Goal: Information Seeking & Learning: Learn about a topic

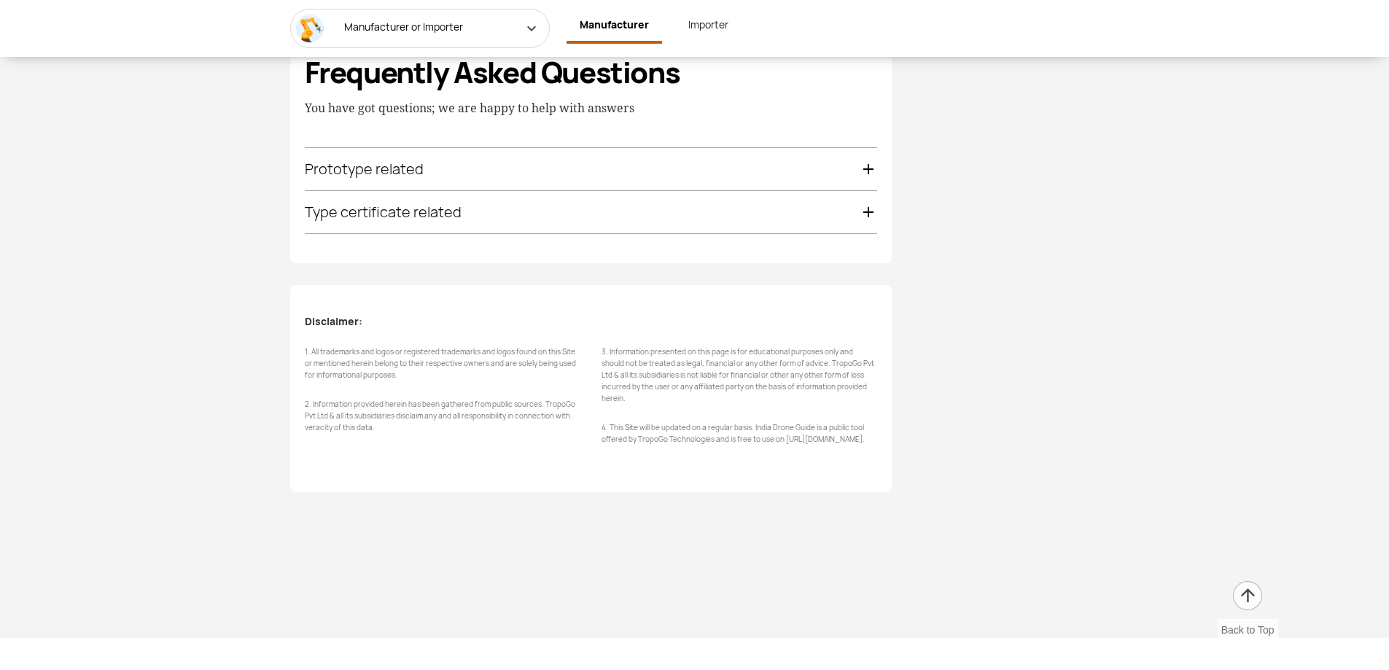
scroll to position [2917, 0]
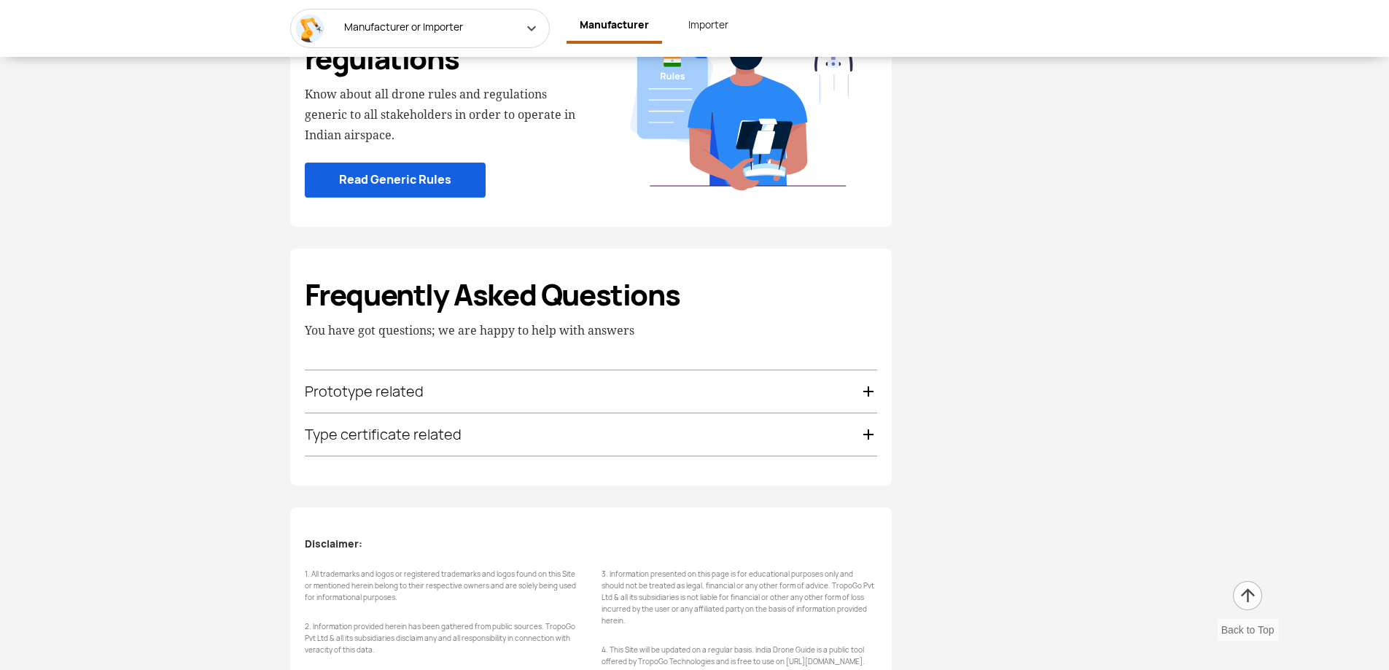
click at [384, 406] on div "Prototype related" at bounding box center [591, 391] width 572 height 42
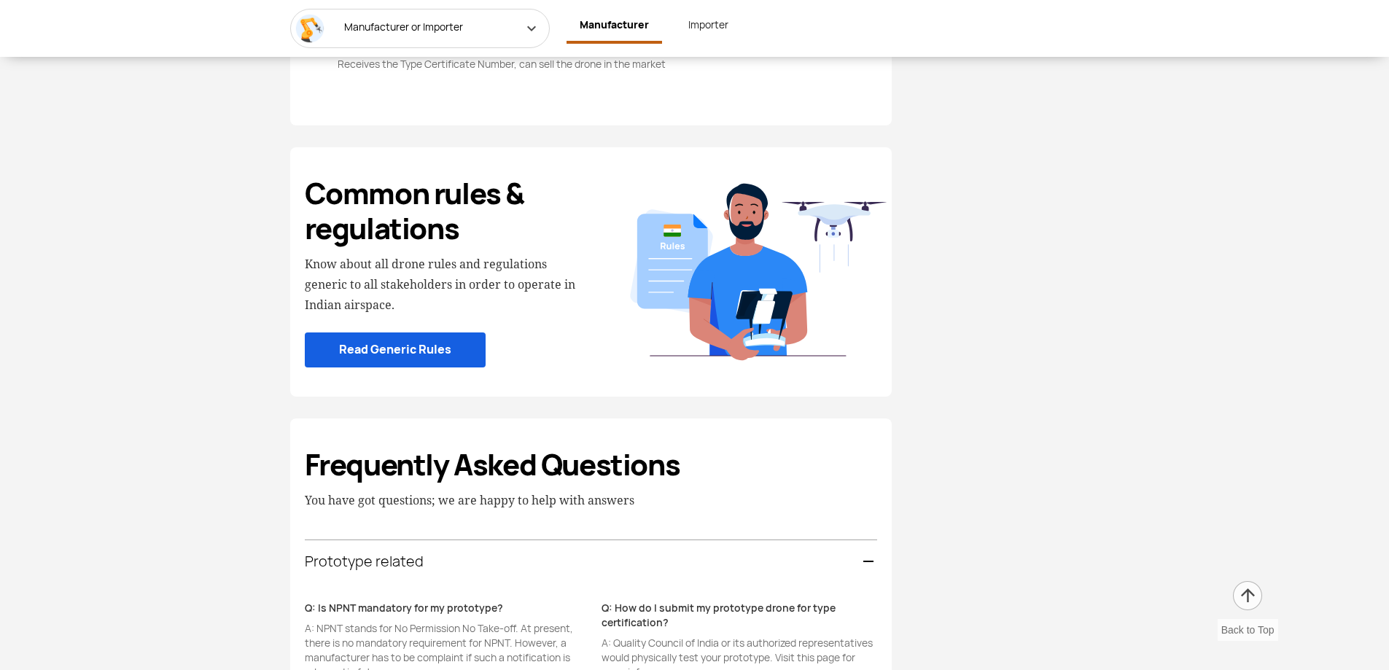
scroll to position [2718, 0]
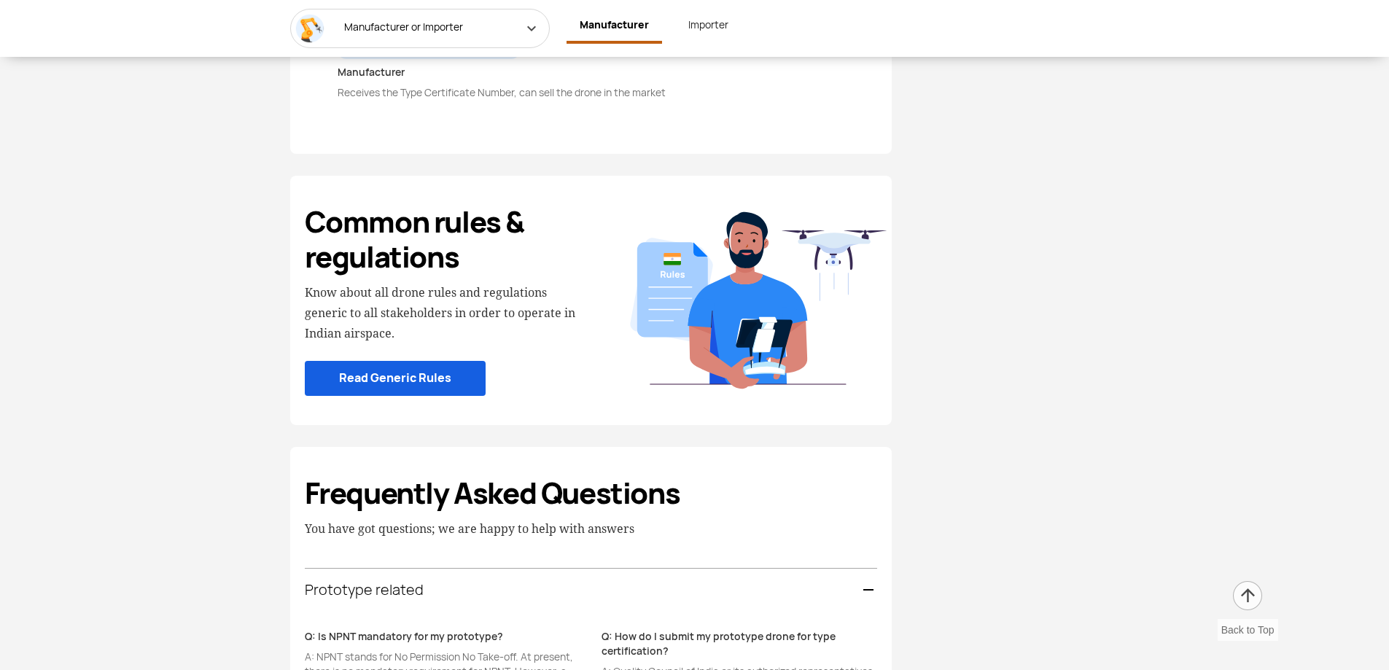
click at [707, 22] on link "Importer" at bounding box center [708, 25] width 66 height 32
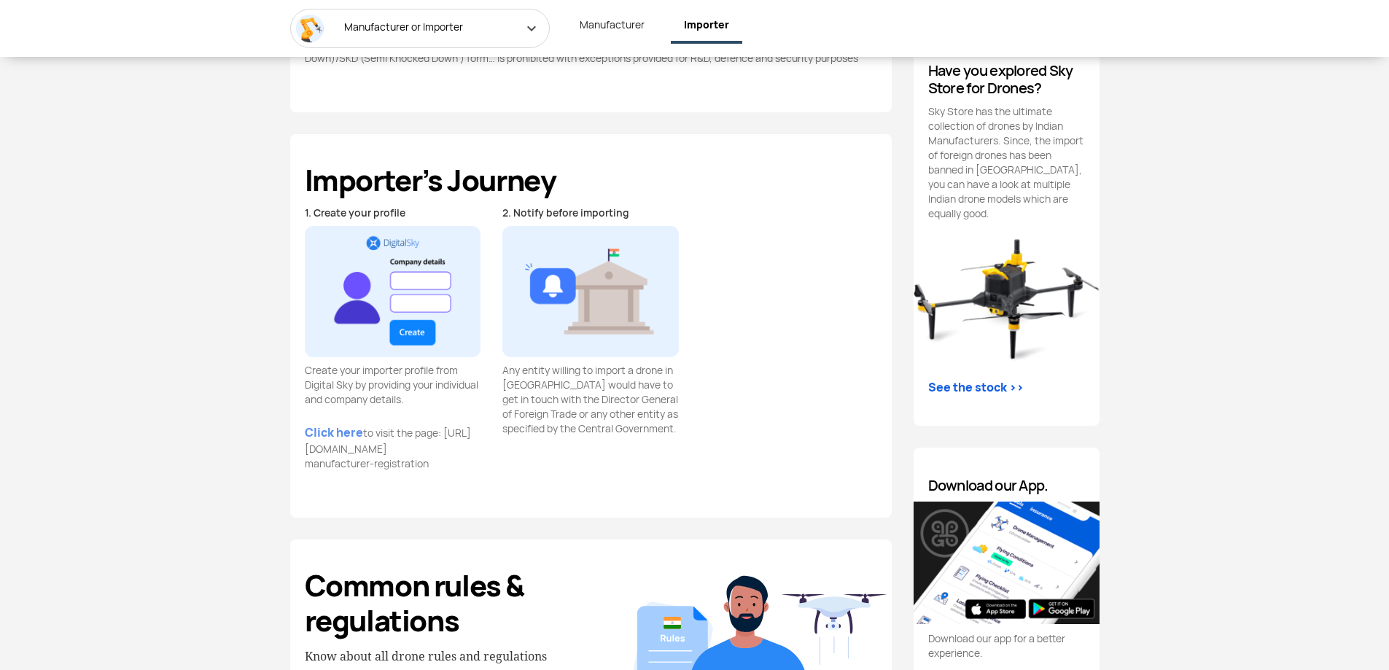
scroll to position [1167, 0]
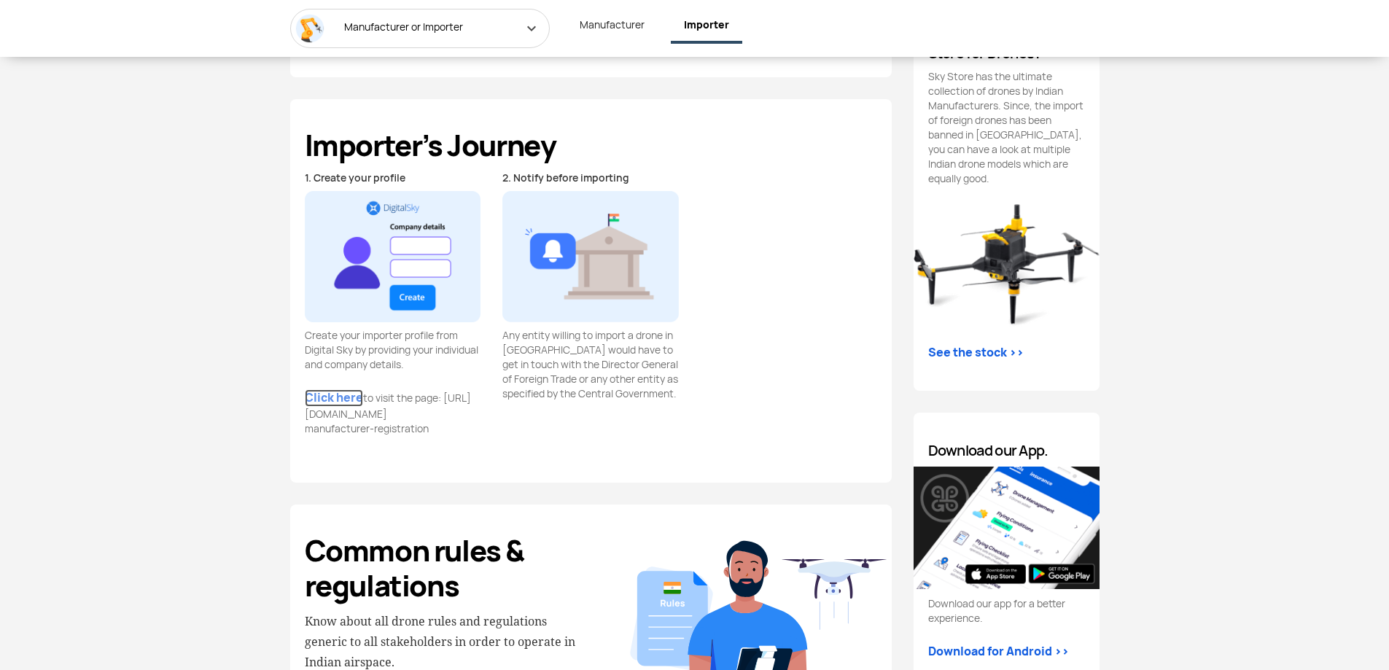
click at [324, 402] on link "Click here" at bounding box center [334, 397] width 58 height 17
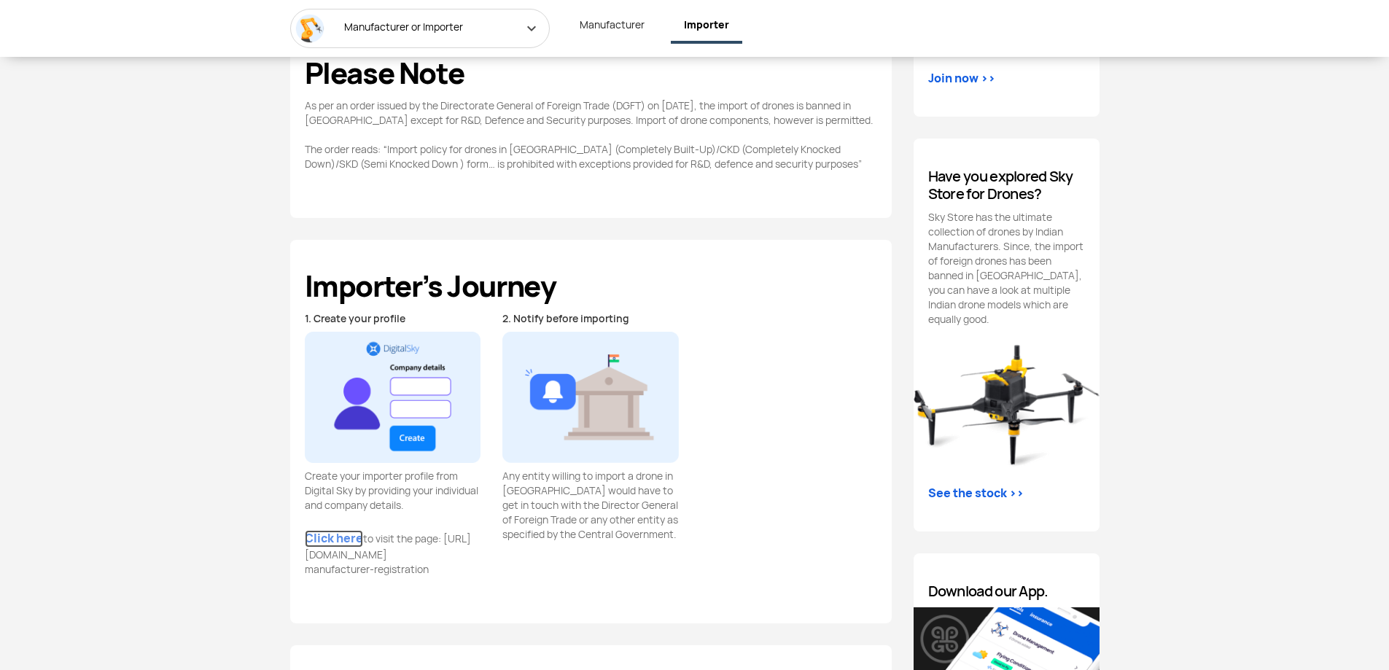
scroll to position [1312, 0]
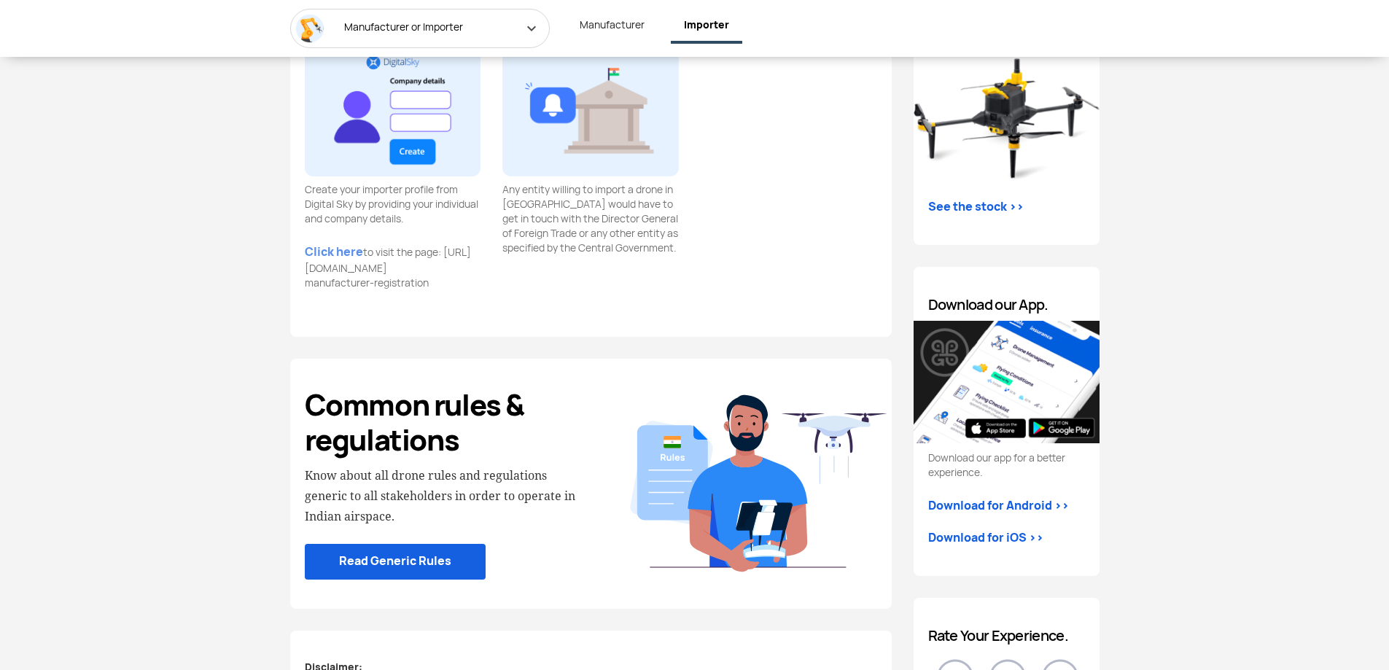
click at [382, 560] on link "Read Generic Rules" at bounding box center [395, 562] width 181 height 36
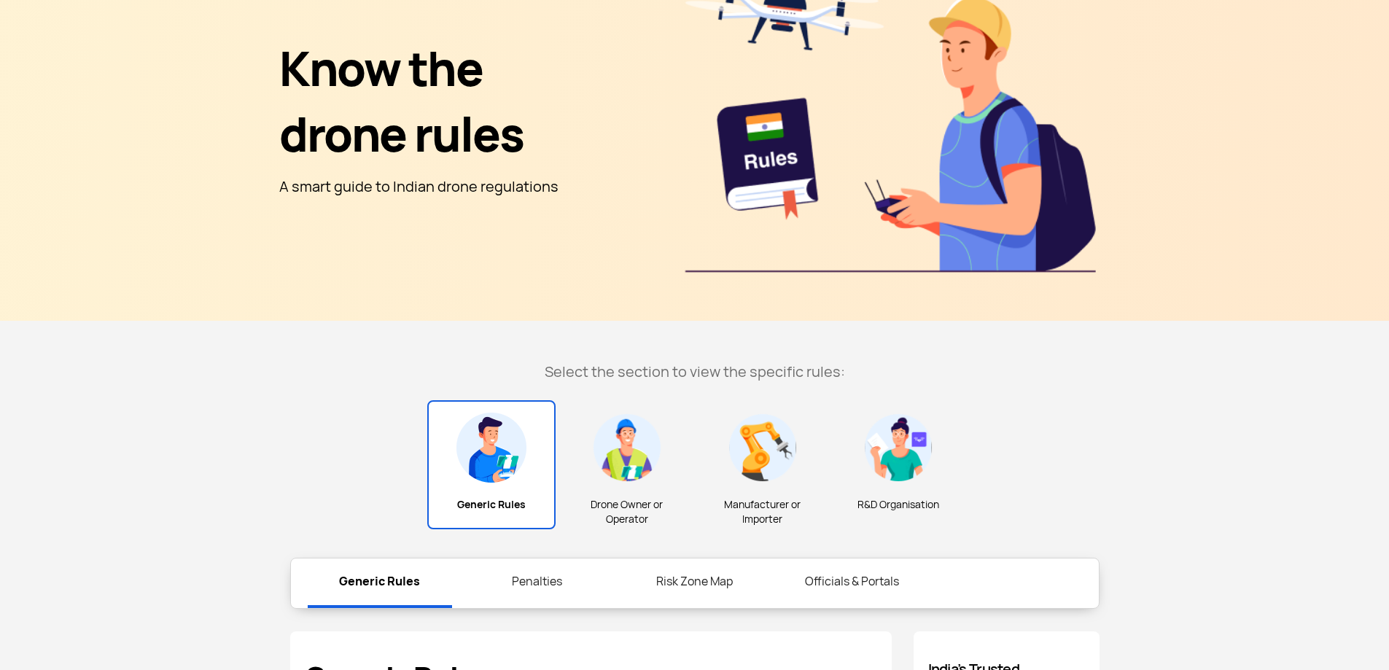
scroll to position [510, 0]
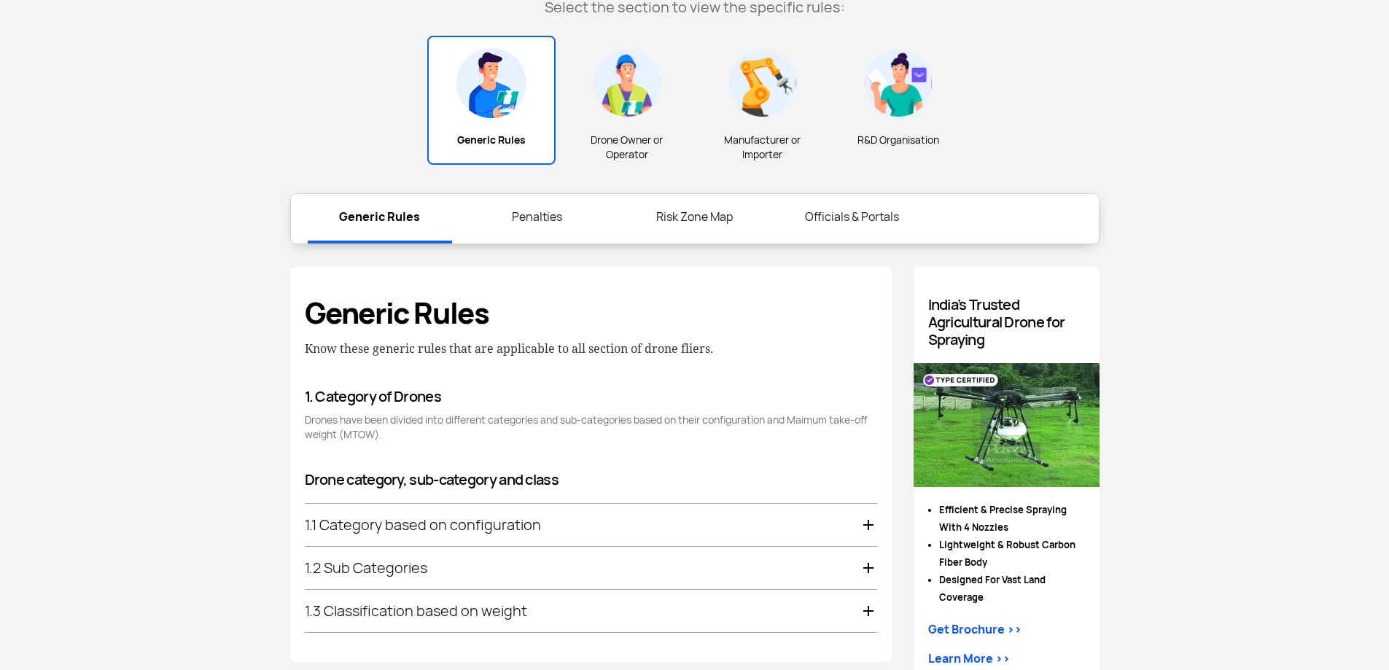
click at [867, 521] on div "1.1 Category based on configuration" at bounding box center [591, 525] width 572 height 42
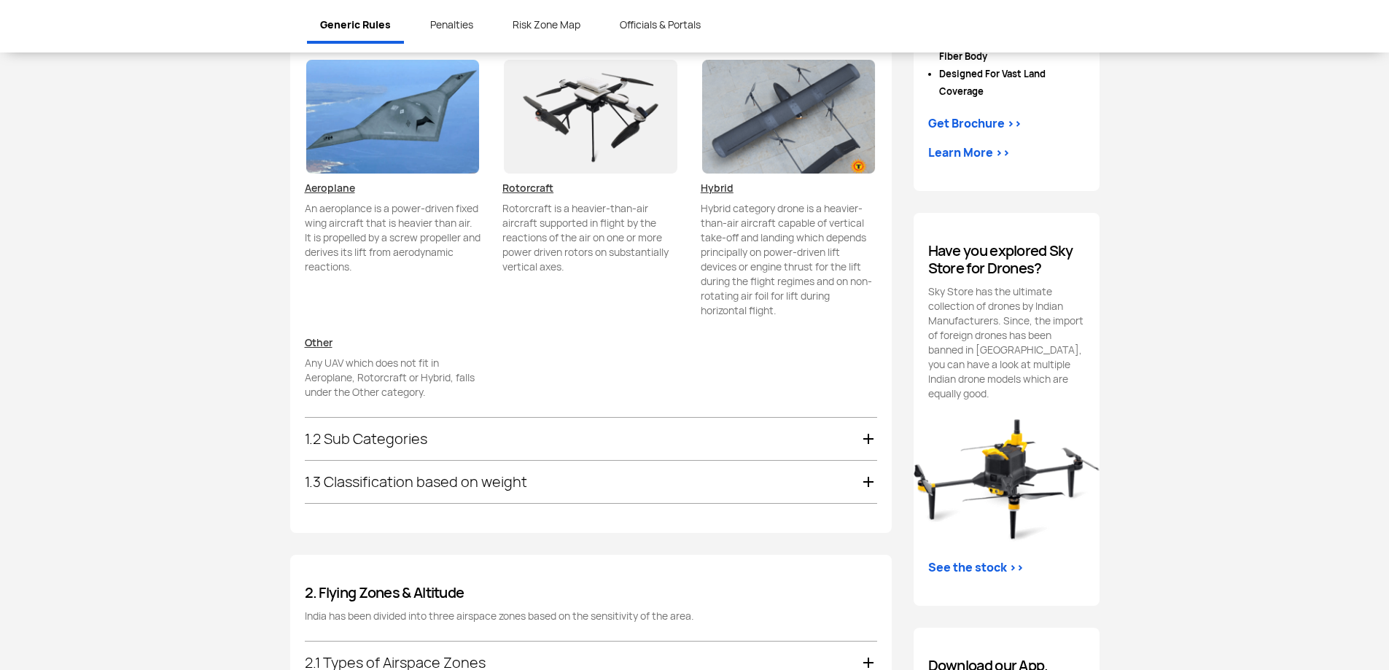
scroll to position [1160, 0]
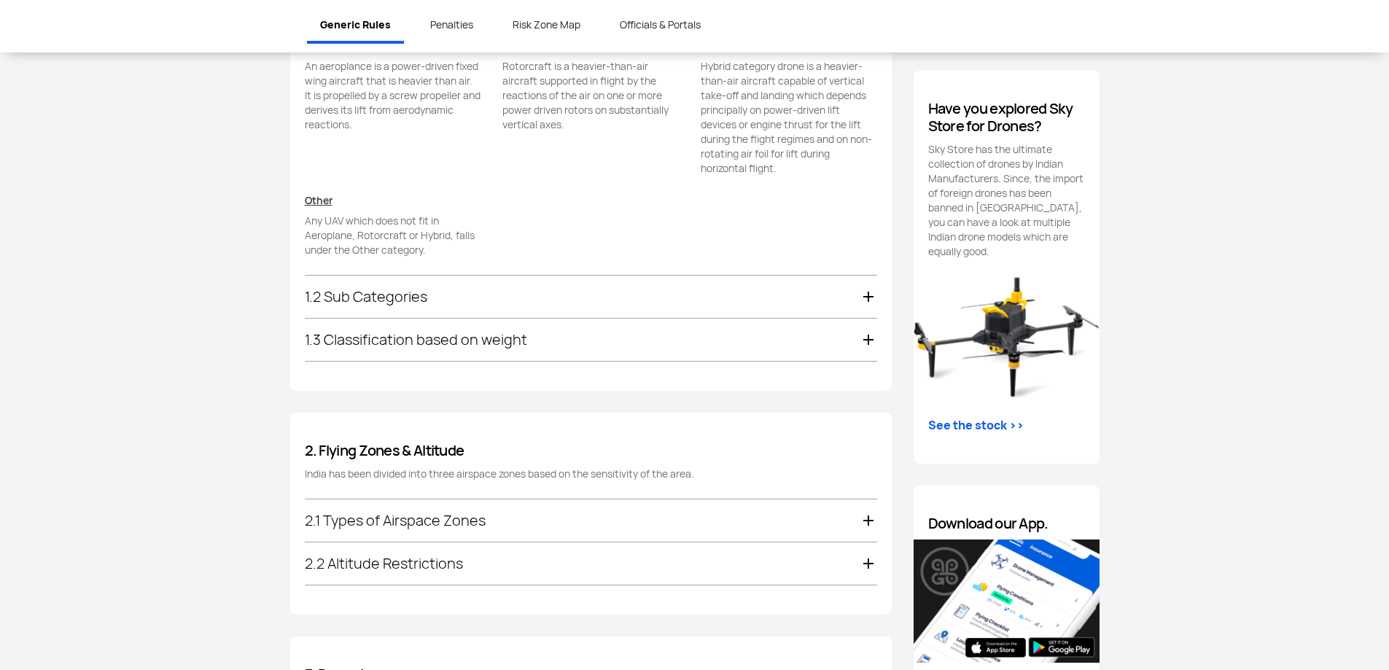
click at [870, 336] on div "1.3 Classification based on weight" at bounding box center [591, 340] width 572 height 42
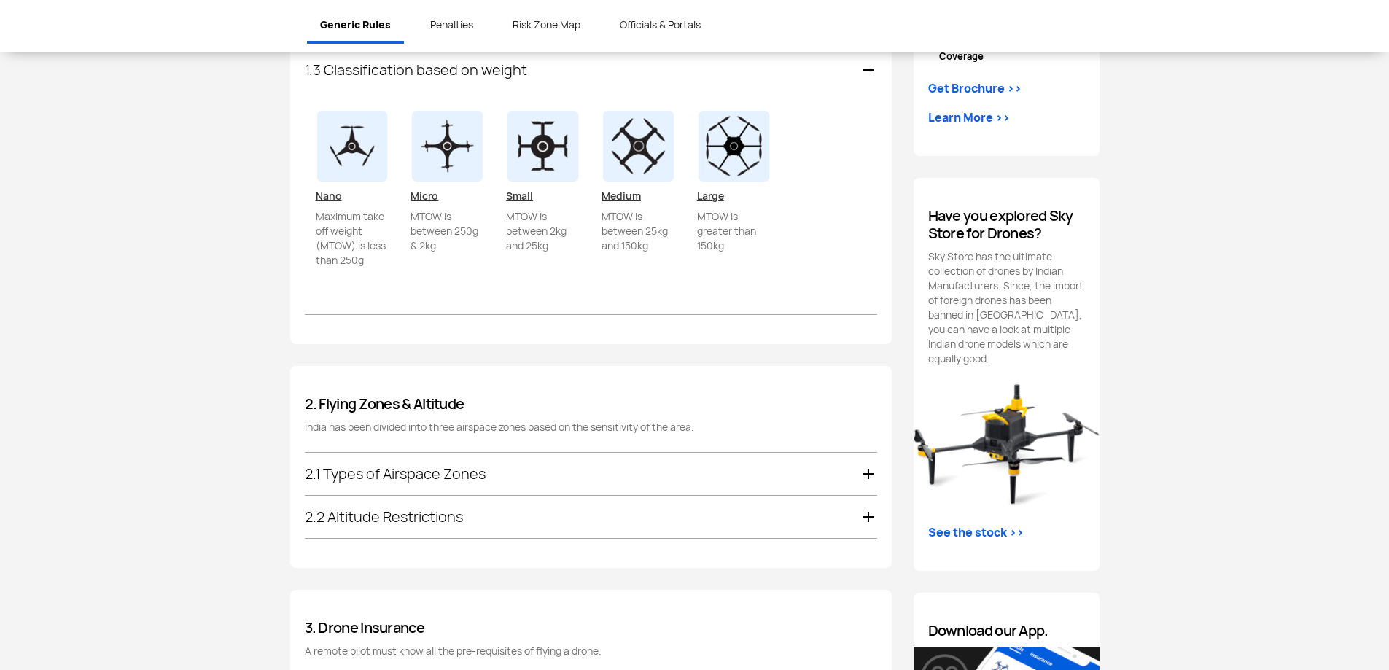
scroll to position [1029, 0]
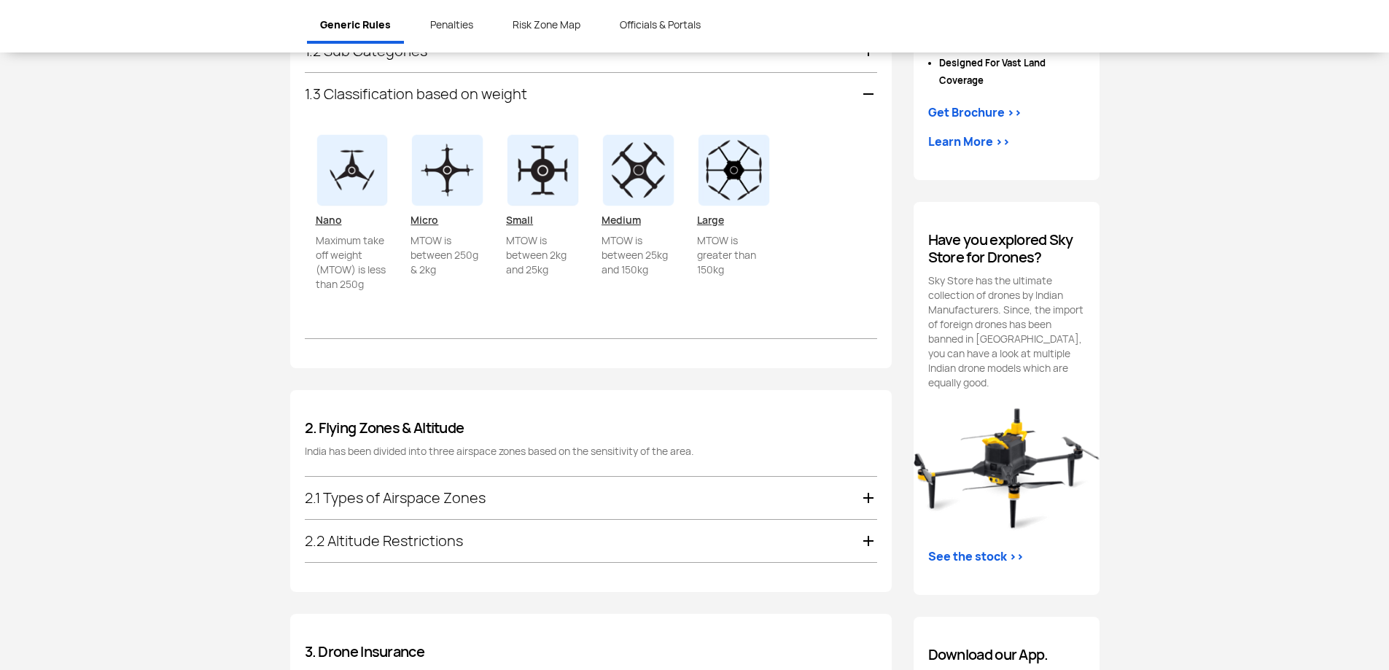
click at [867, 499] on div "2.1 Types of Airspace Zones" at bounding box center [591, 498] width 572 height 42
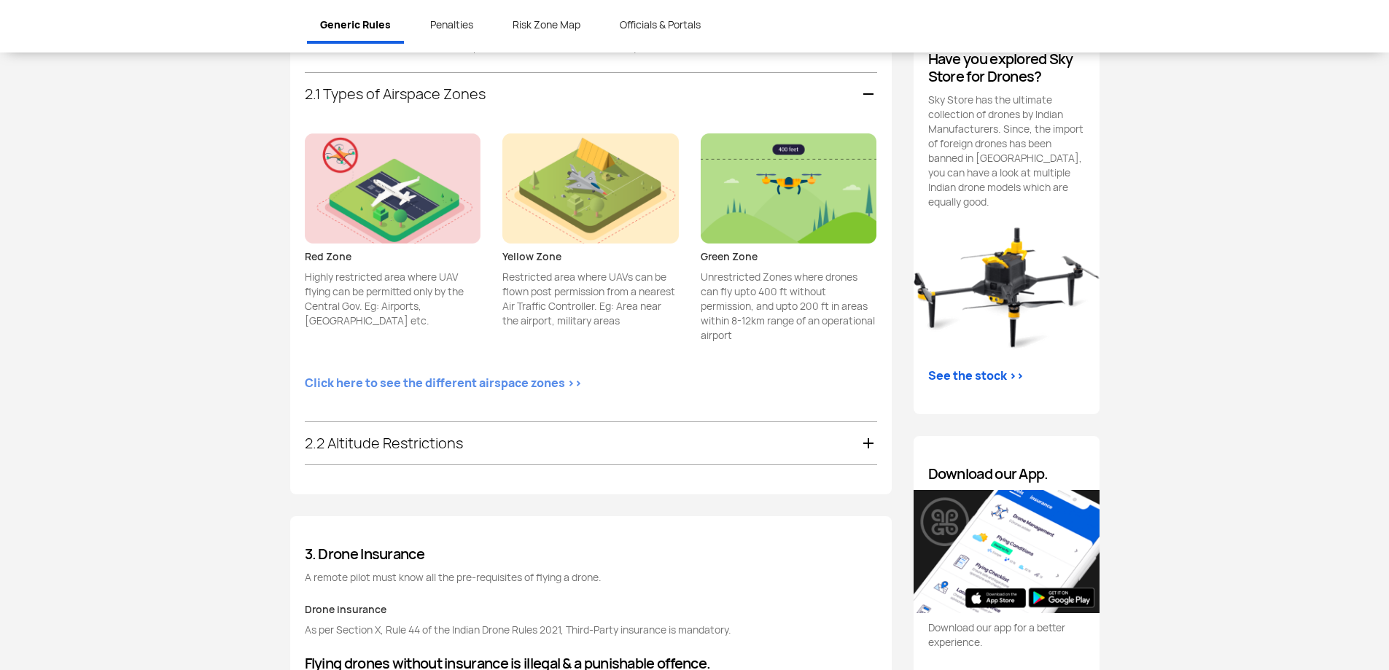
scroll to position [699, 0]
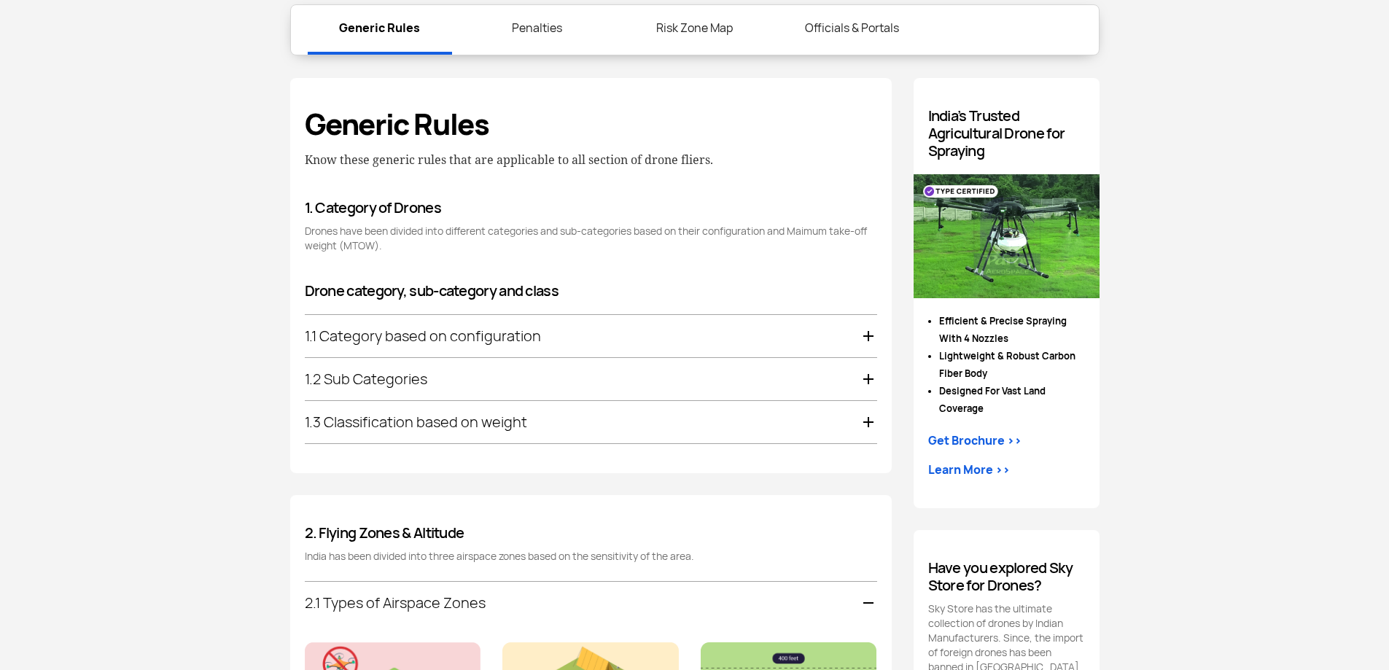
click at [873, 334] on div "1.1 Category based on configuration" at bounding box center [591, 336] width 572 height 42
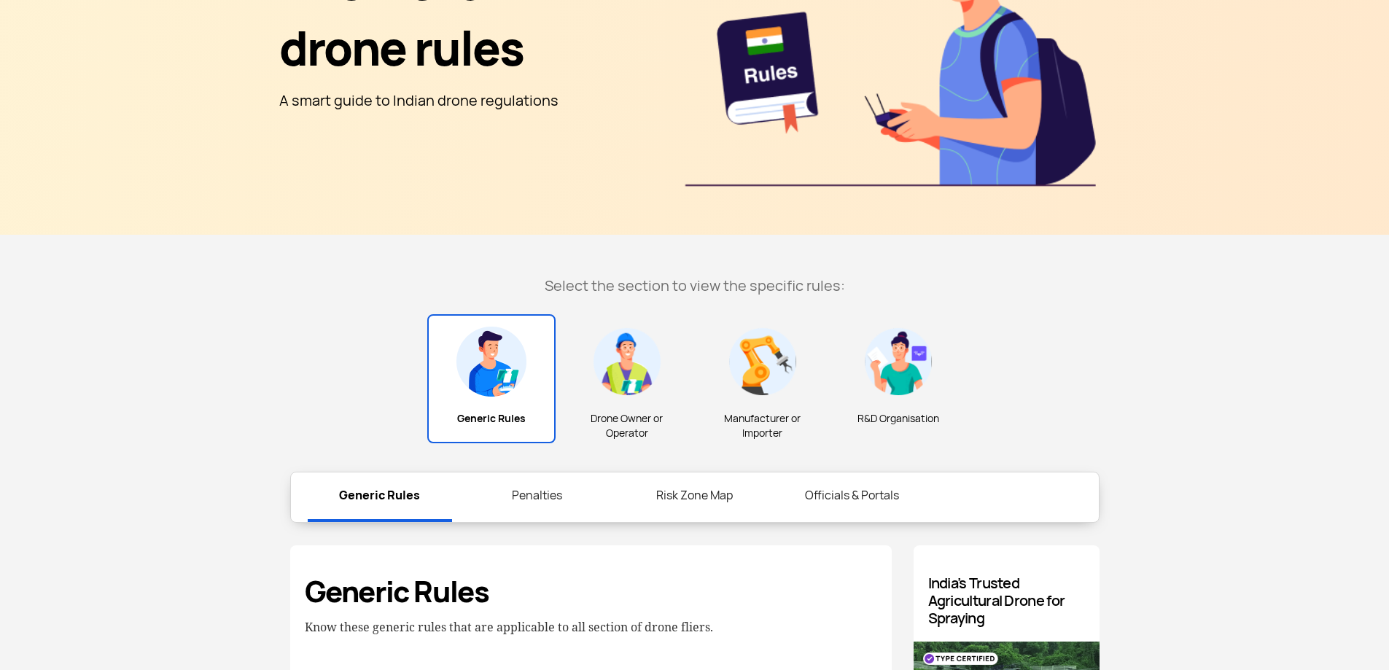
scroll to position [358, 0]
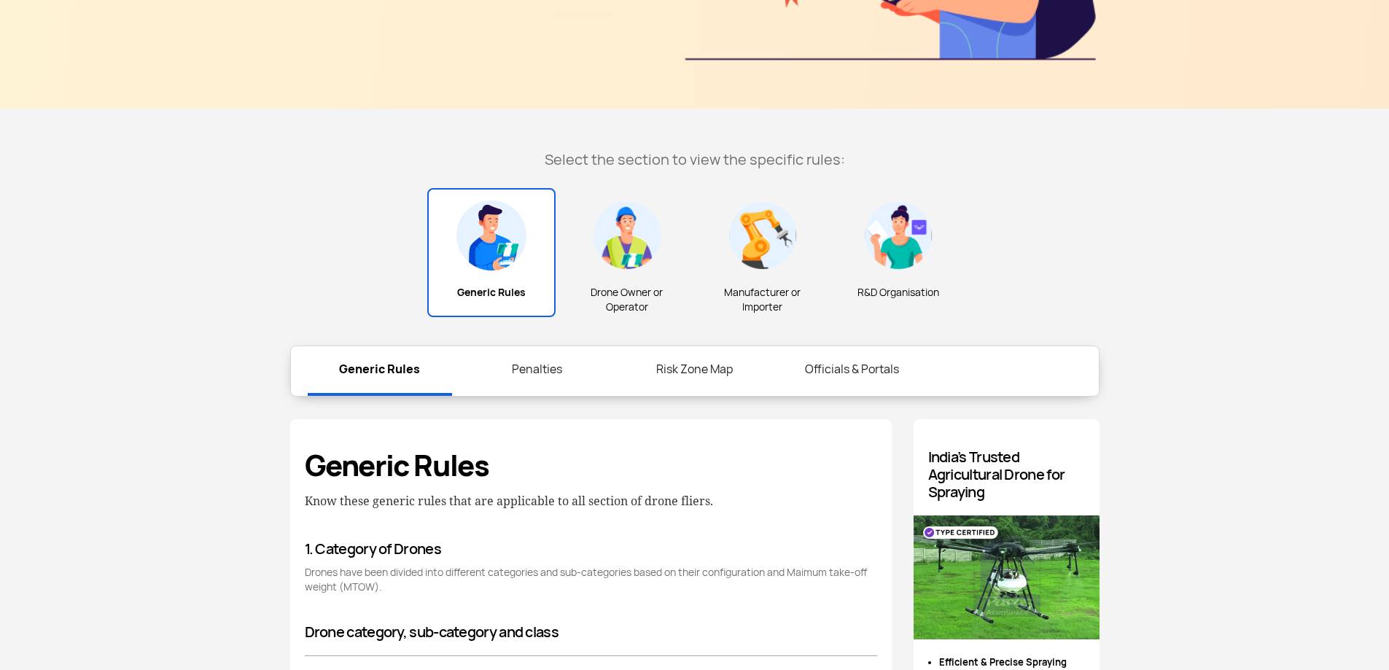
click at [892, 260] on img at bounding box center [898, 236] width 70 height 70
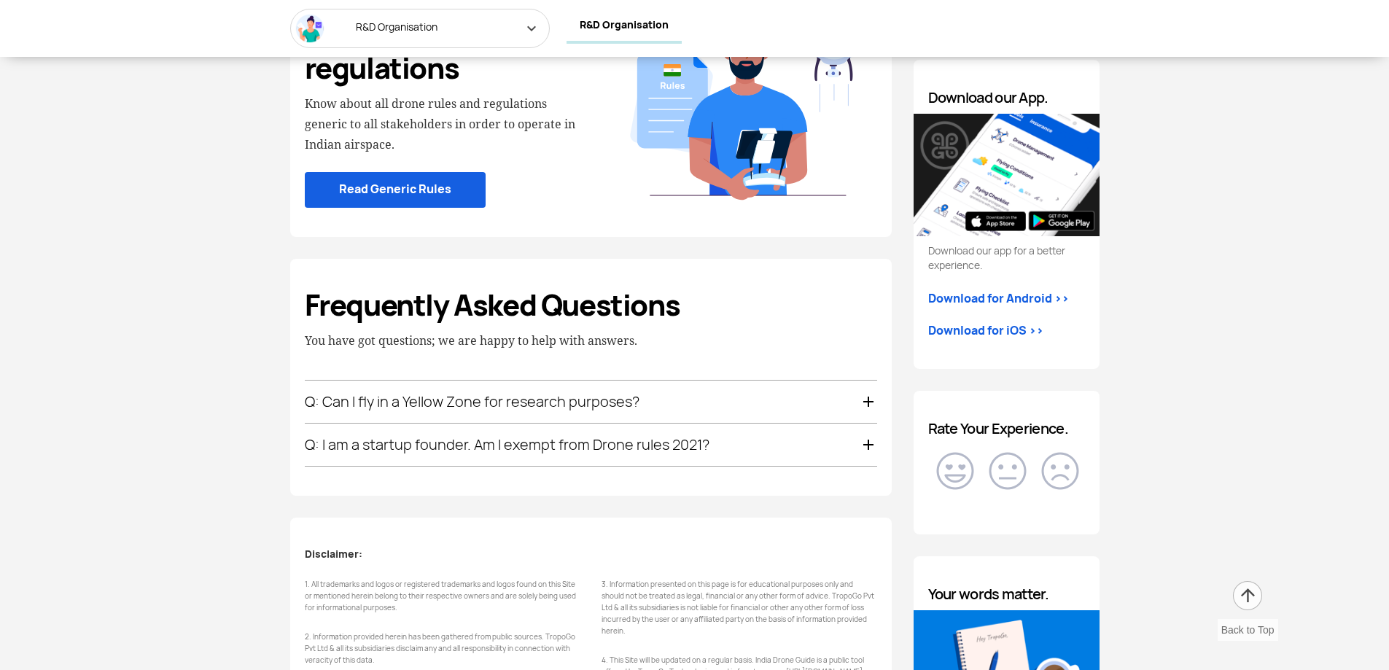
scroll to position [1598, 0]
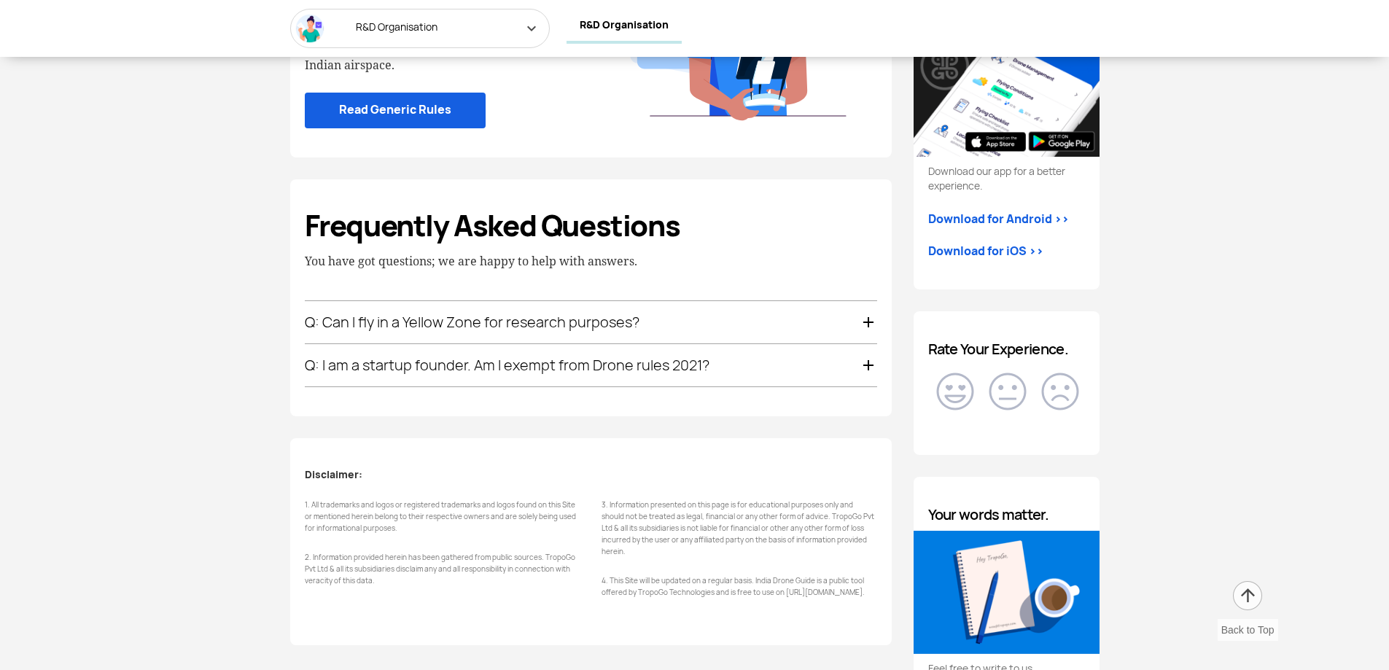
click at [634, 365] on div "Q: I am a startup founder. Am I exempt from Drone rules 2021?" at bounding box center [591, 365] width 572 height 42
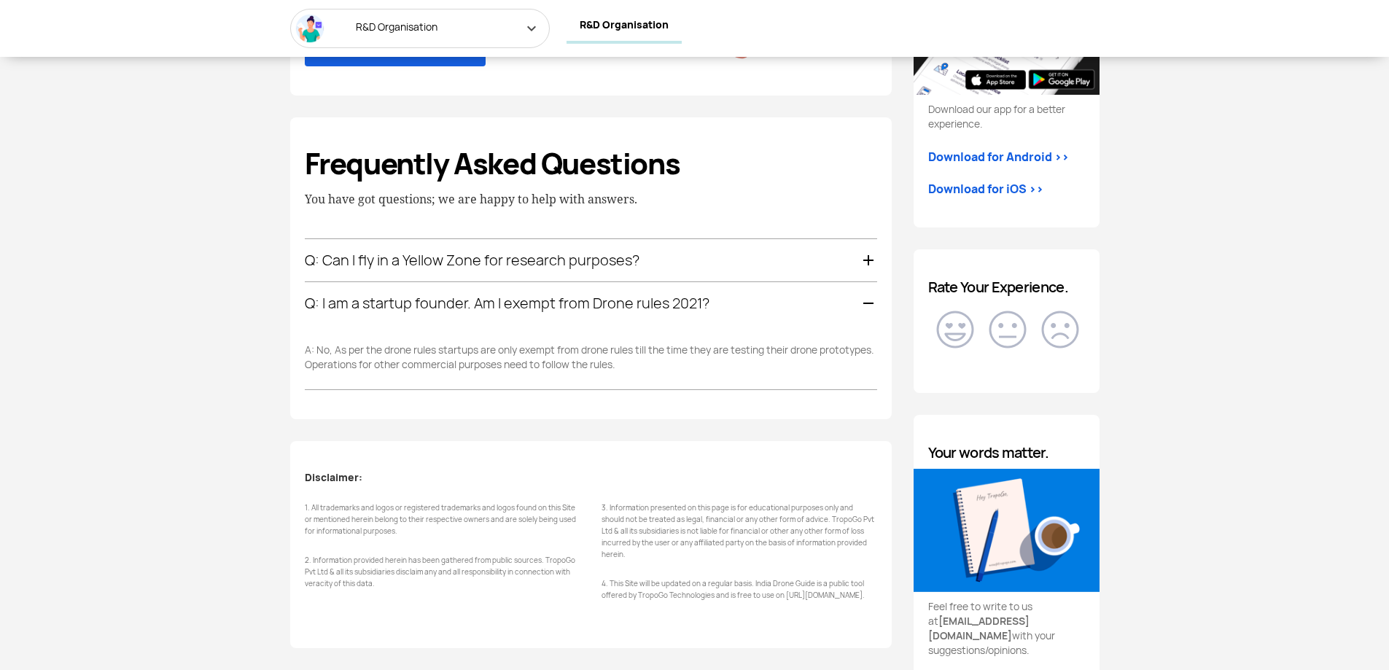
scroll to position [1285, 0]
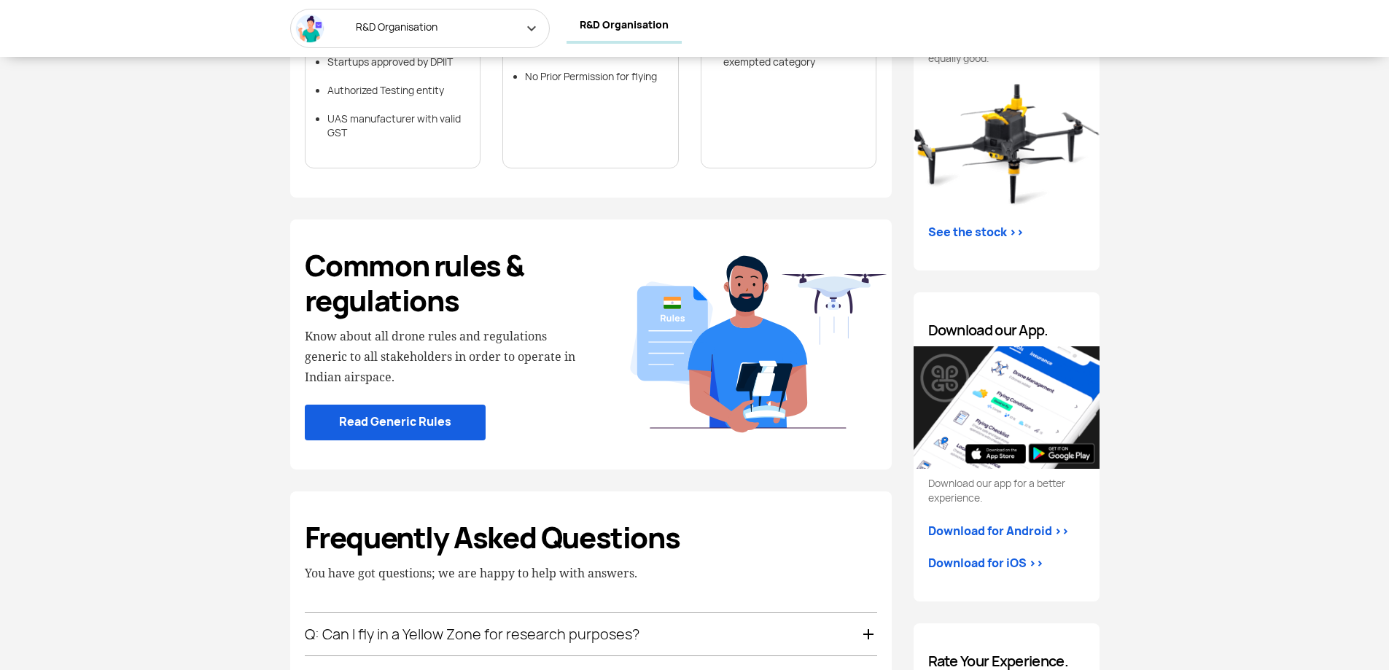
click at [431, 23] on span "R&D Organisation" at bounding box center [399, 26] width 94 height 13
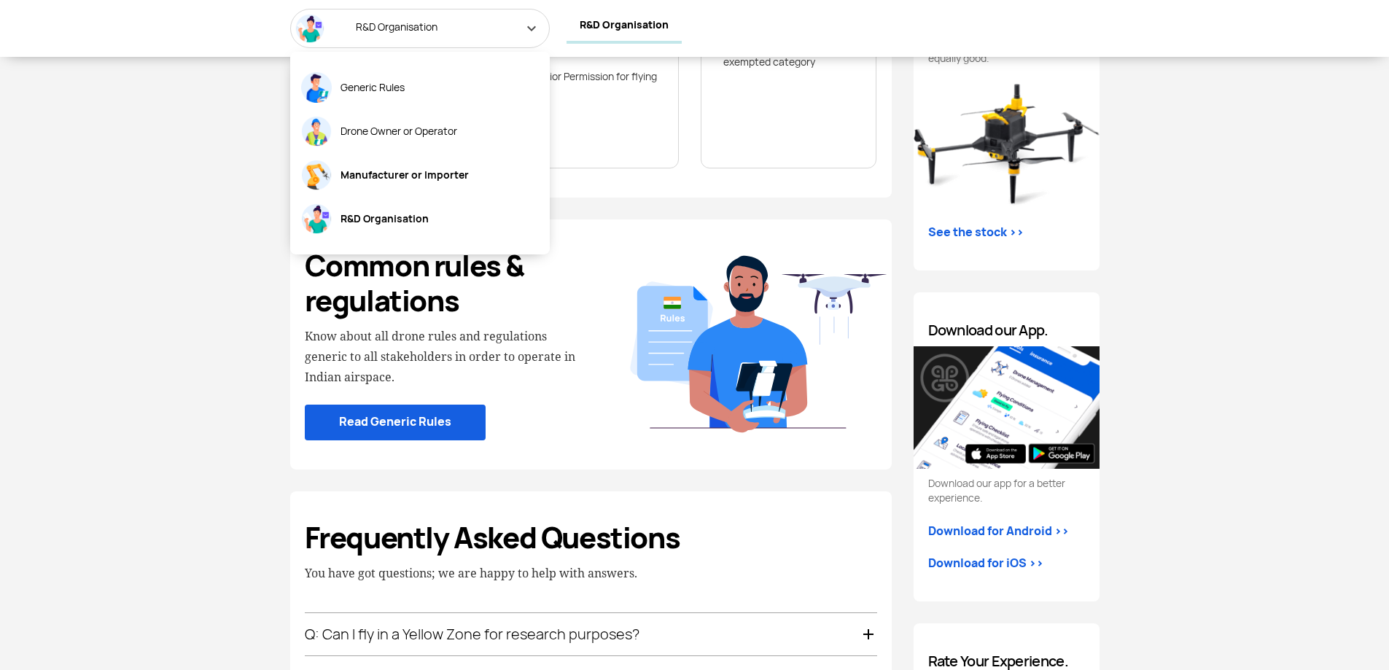
click at [391, 177] on span "Manufacturer or Importer" at bounding box center [400, 175] width 137 height 31
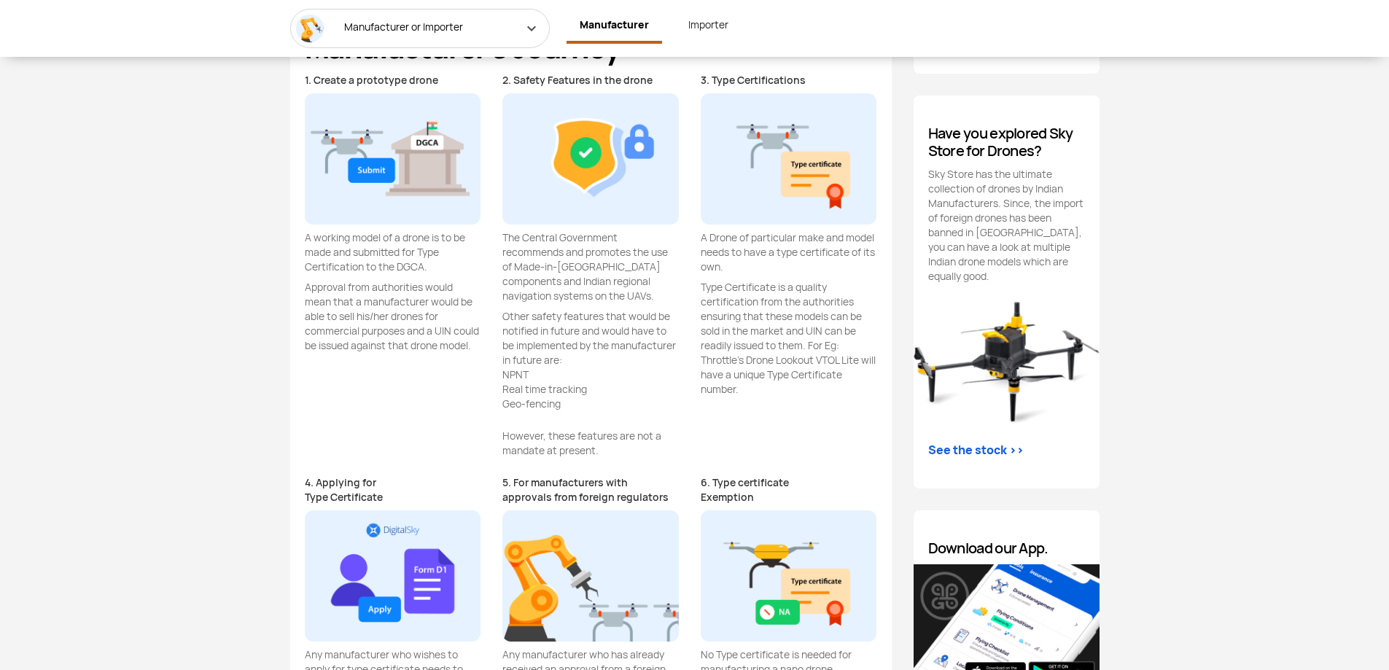
scroll to position [1068, 0]
